Goal: Task Accomplishment & Management: Manage account settings

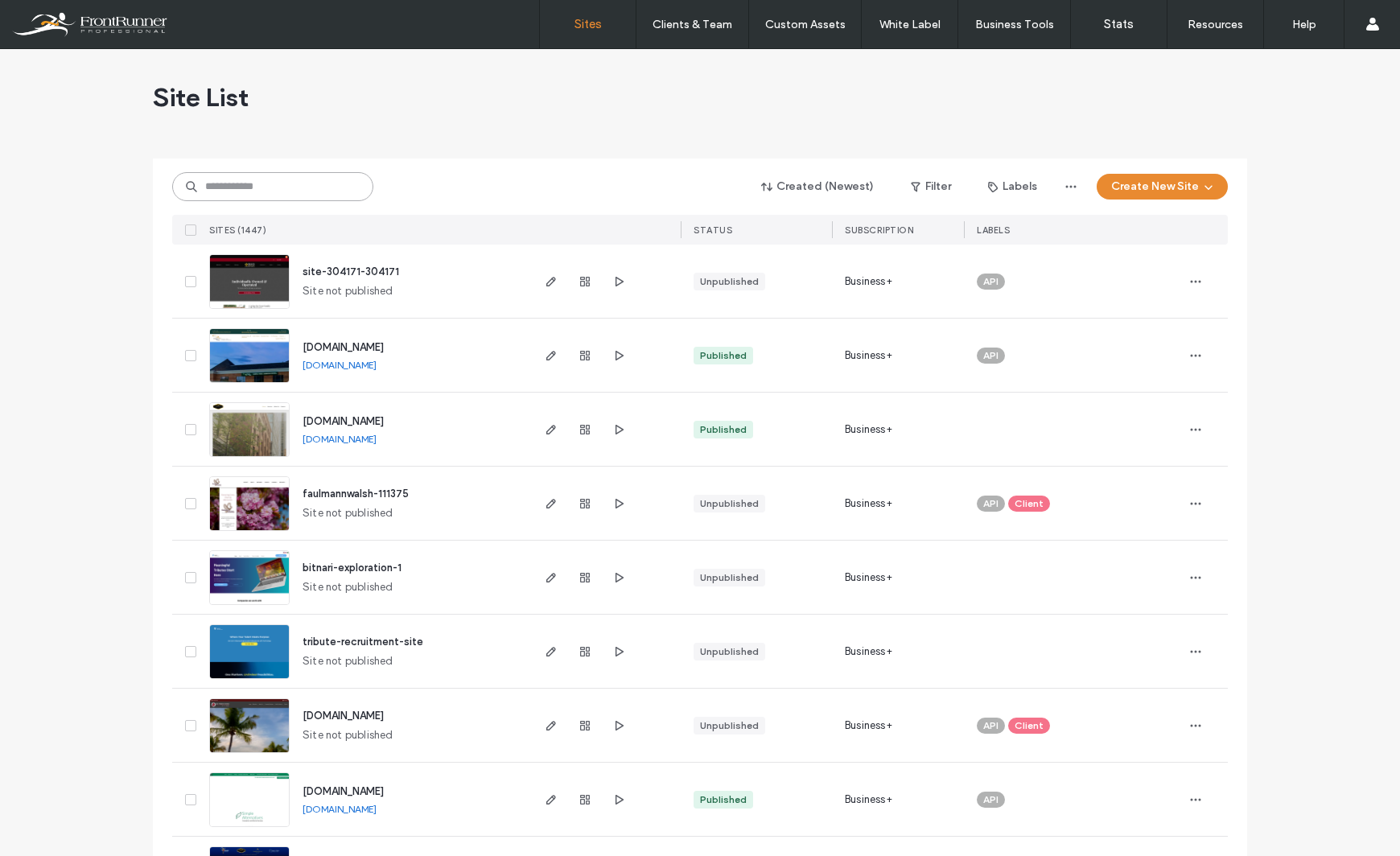
click at [256, 187] on input at bounding box center [272, 186] width 201 height 29
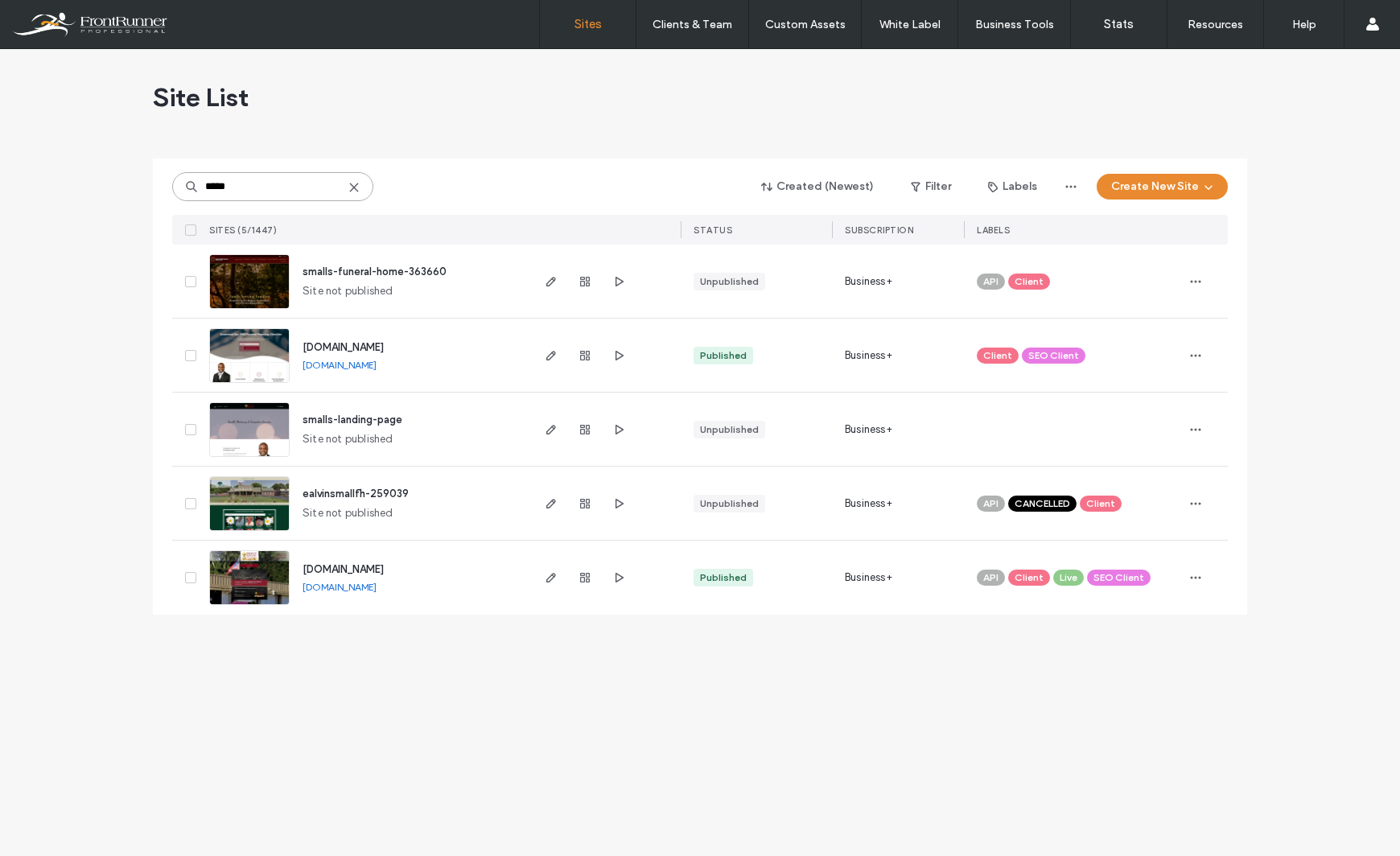
type input "*****"
click at [241, 263] on img at bounding box center [249, 309] width 79 height 109
